Goal: Task Accomplishment & Management: Manage account settings

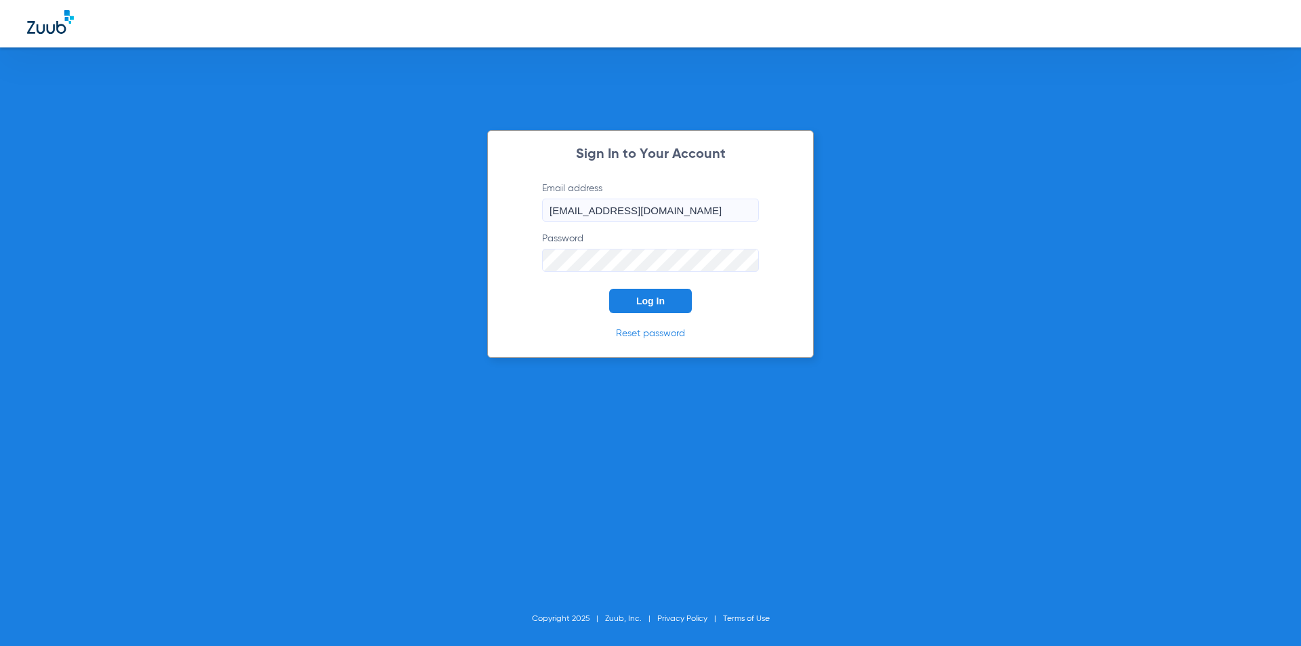
click at [665, 292] on button "Log In" at bounding box center [650, 301] width 83 height 24
type input "[EMAIL_ADDRESS][DOMAIN_NAME]"
click at [646, 301] on span "Log In" at bounding box center [650, 300] width 28 height 11
